Goal: Task Accomplishment & Management: Complete application form

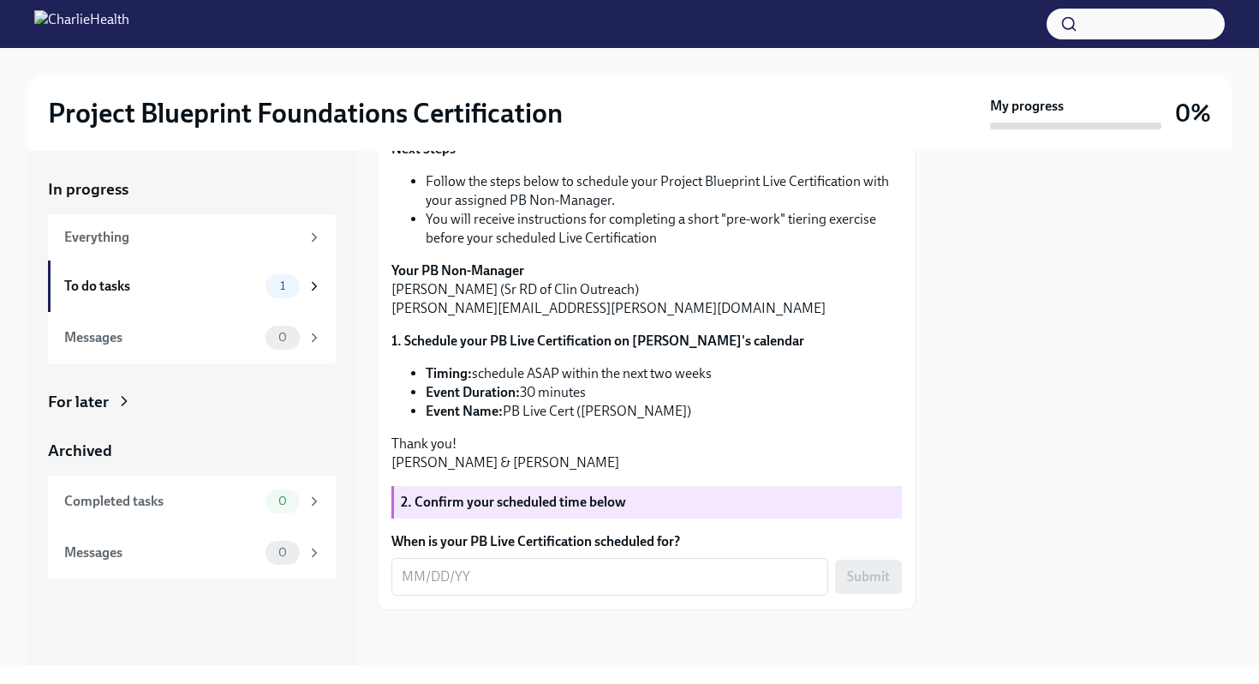
scroll to position [568, 0]
click at [421, 426] on textarea "When is your PB Live Certification scheduled for?" at bounding box center [610, 576] width 416 height 21
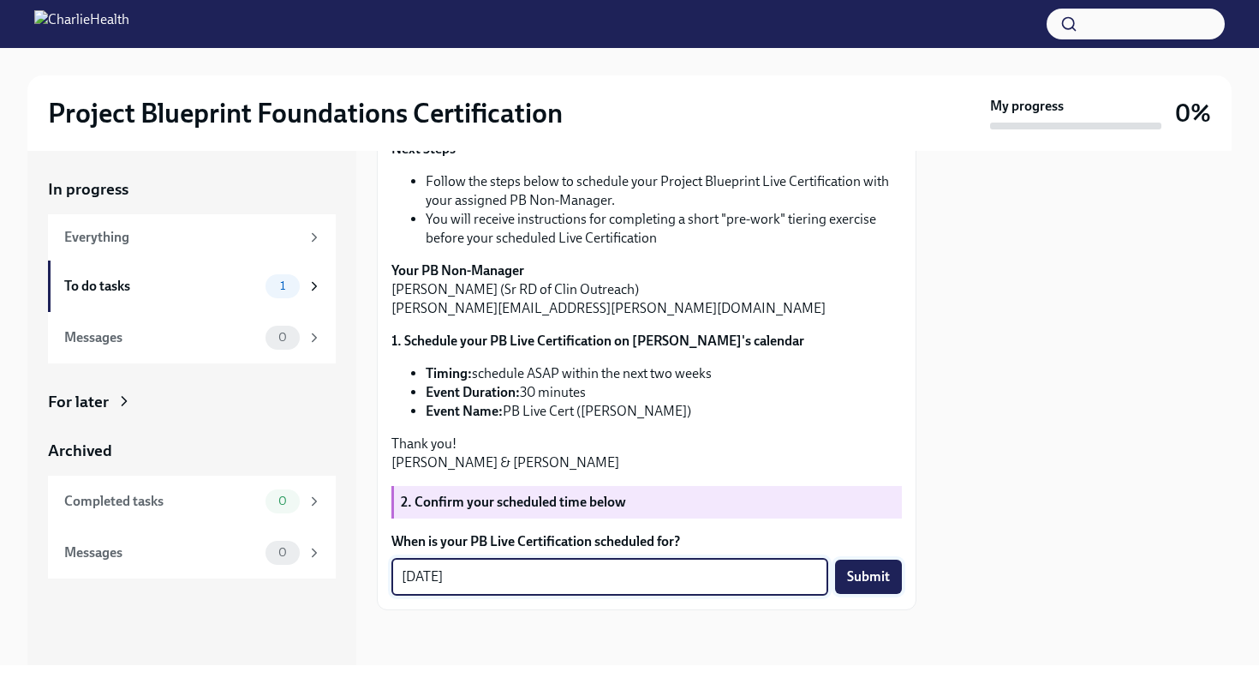
type textarea "[DATE]"
click at [870, 426] on span "Submit" at bounding box center [868, 576] width 43 height 17
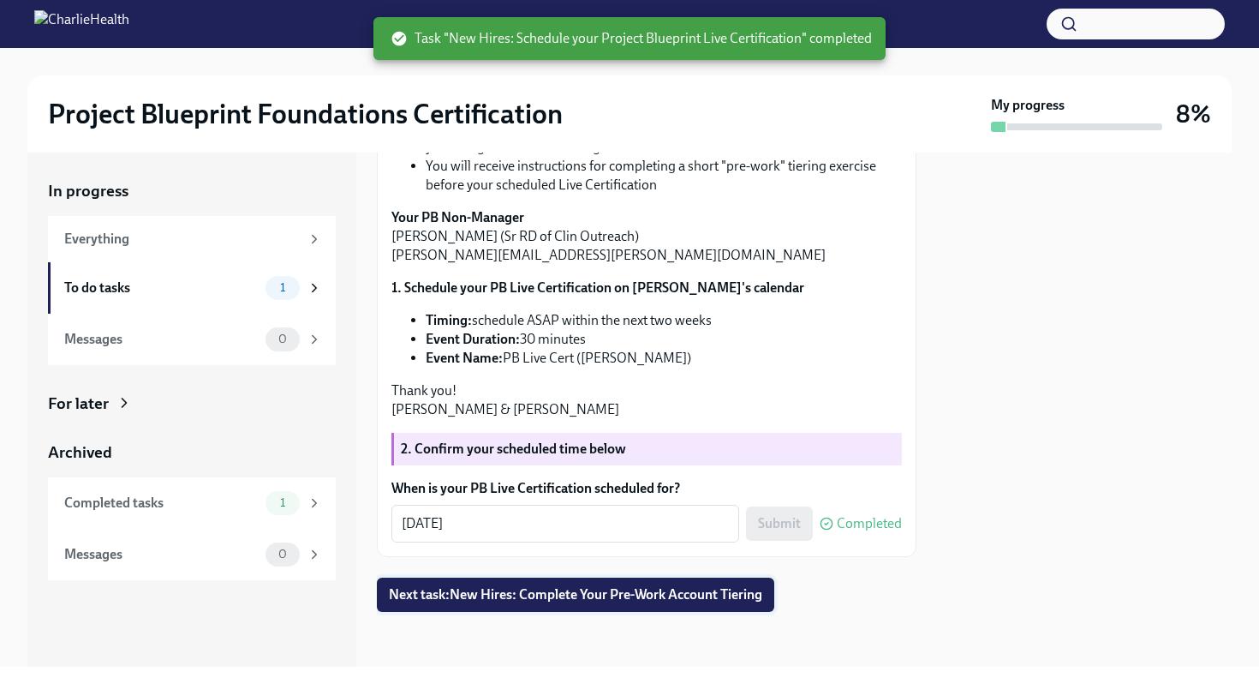
click at [675, 426] on button "Next task : New Hires: Complete Your Pre-Work Account Tiering" at bounding box center [576, 594] width 398 height 34
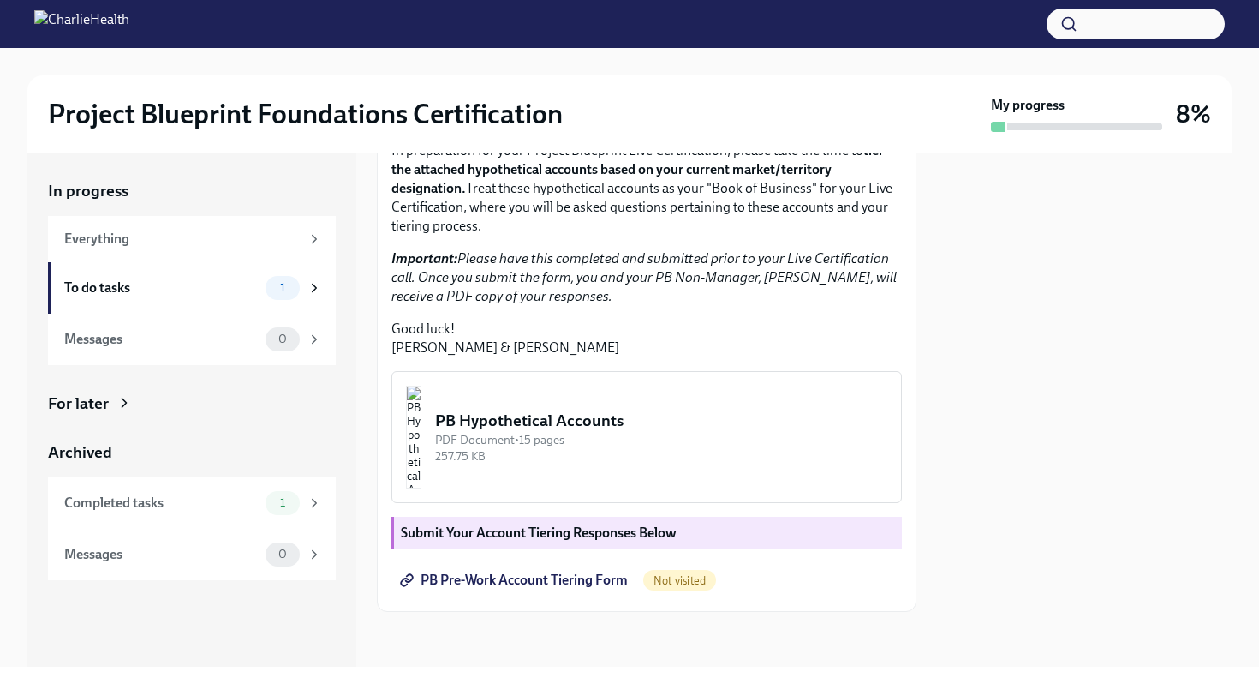
scroll to position [422, 0]
click at [698, 426] on button "PB Hypothetical Accounts PDF Document • 15 pages 257.75 KB" at bounding box center [647, 437] width 511 height 132
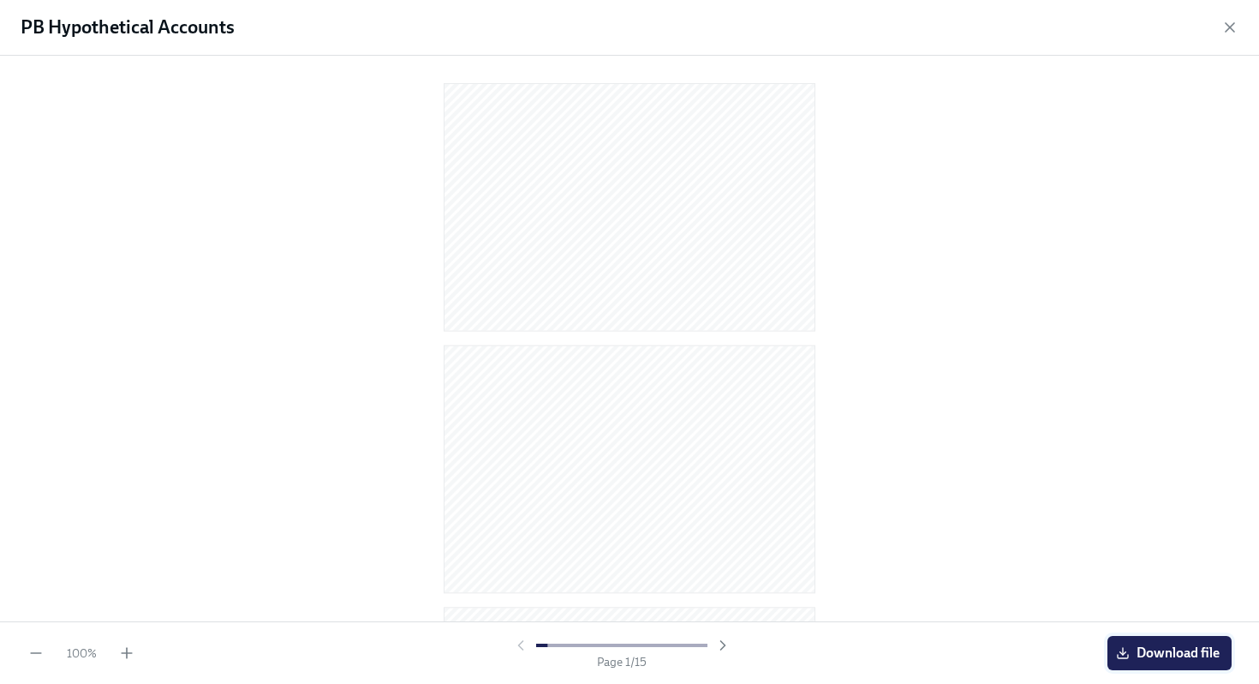
click at [1096, 426] on span "Download file" at bounding box center [1170, 652] width 100 height 17
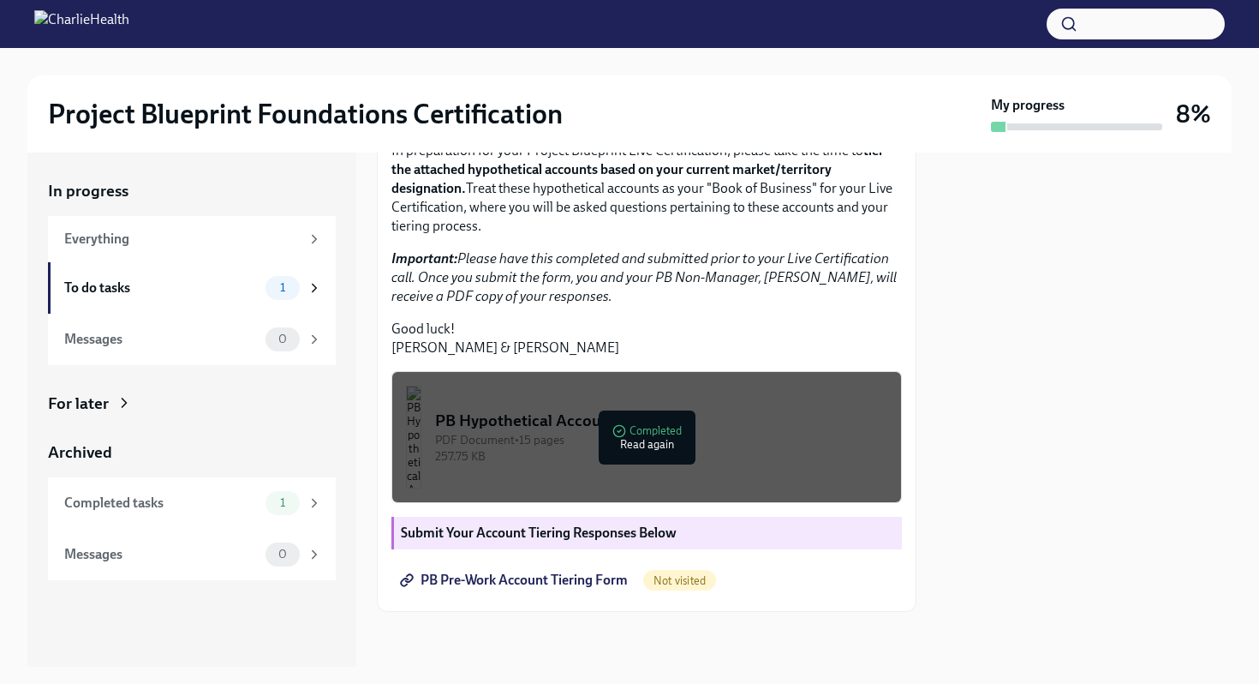
click at [571, 426] on span "PB Pre-Work Account Tiering Form" at bounding box center [516, 579] width 224 height 17
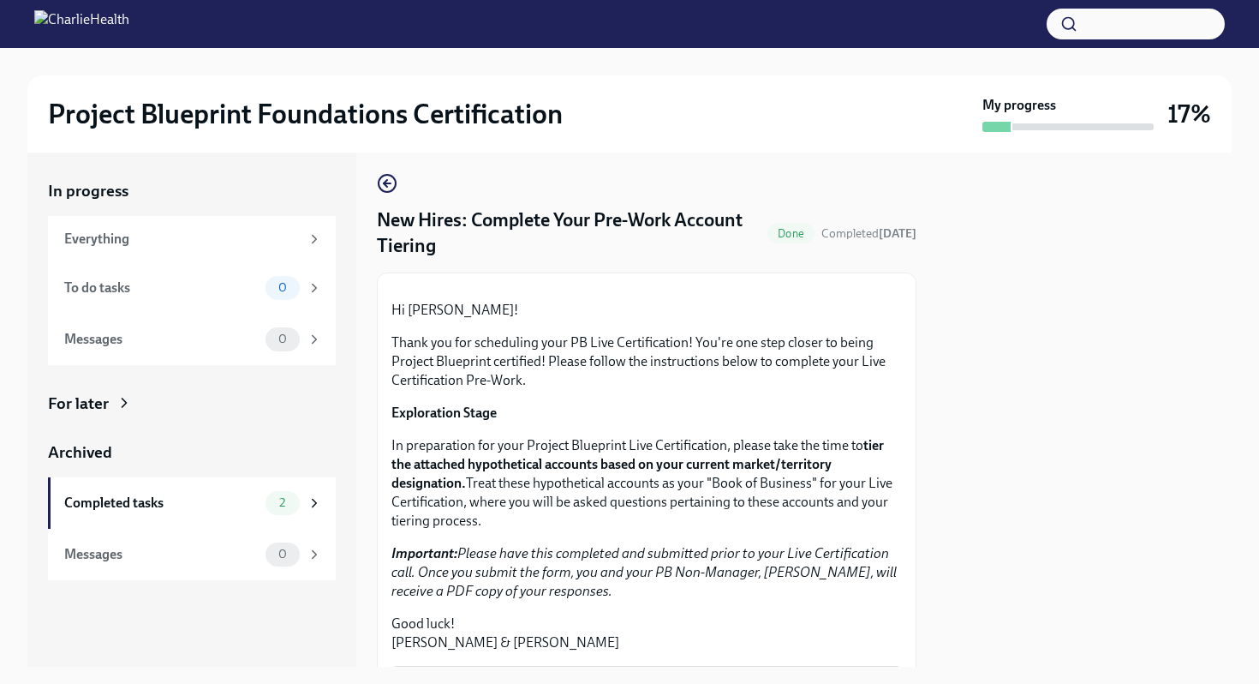
scroll to position [0, 0]
